Goal: Task Accomplishment & Management: Use online tool/utility

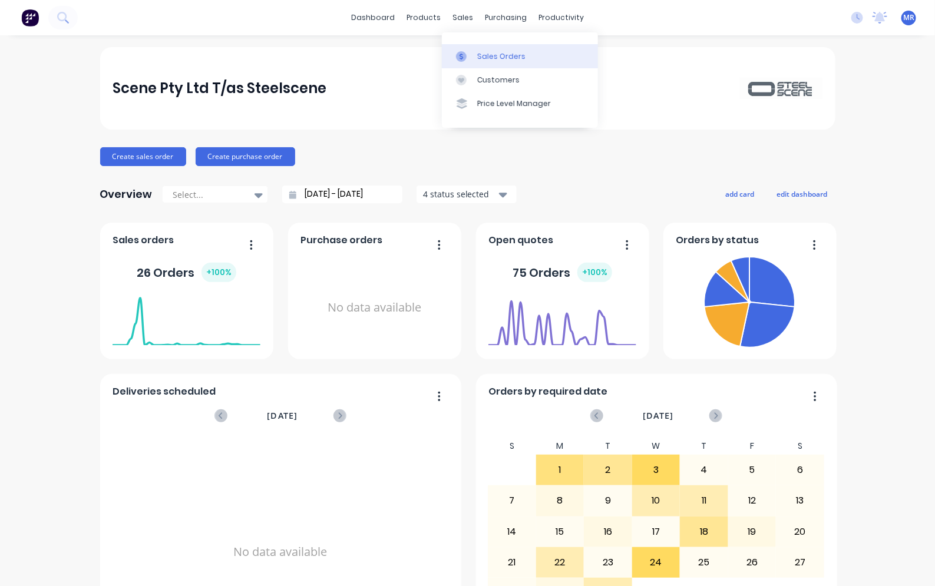
click at [499, 60] on div "Sales Orders" at bounding box center [501, 56] width 48 height 11
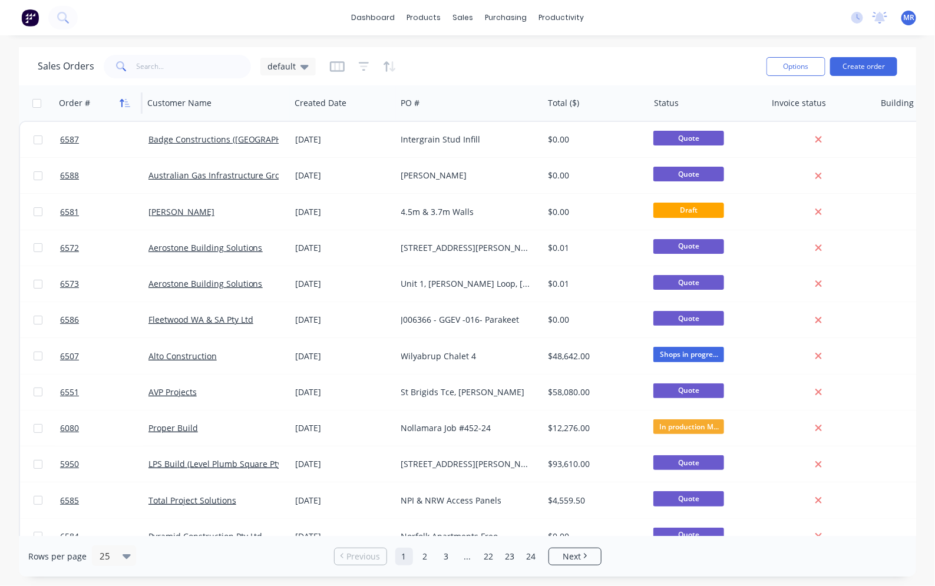
click at [121, 102] on icon "button" at bounding box center [125, 102] width 11 height 9
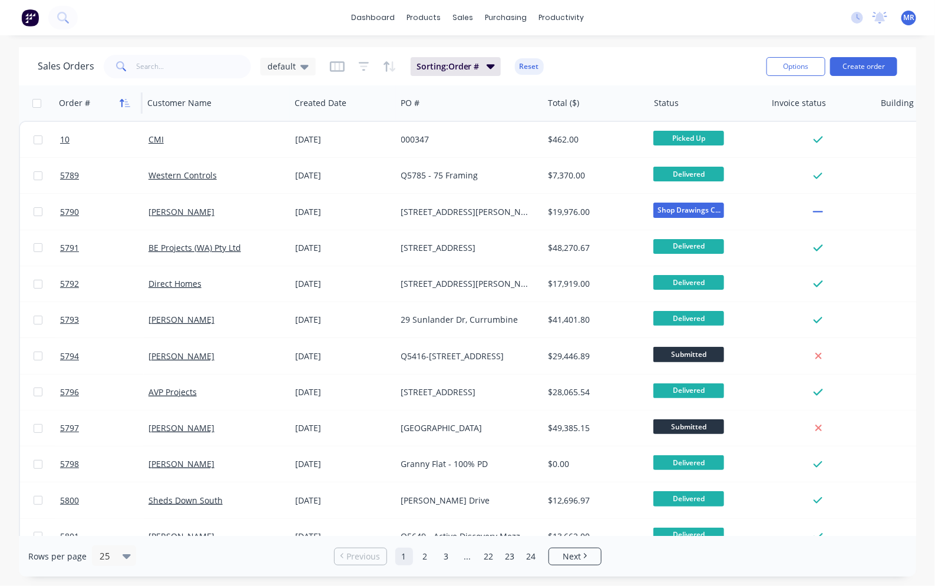
click at [124, 101] on icon "button" at bounding box center [125, 102] width 11 height 9
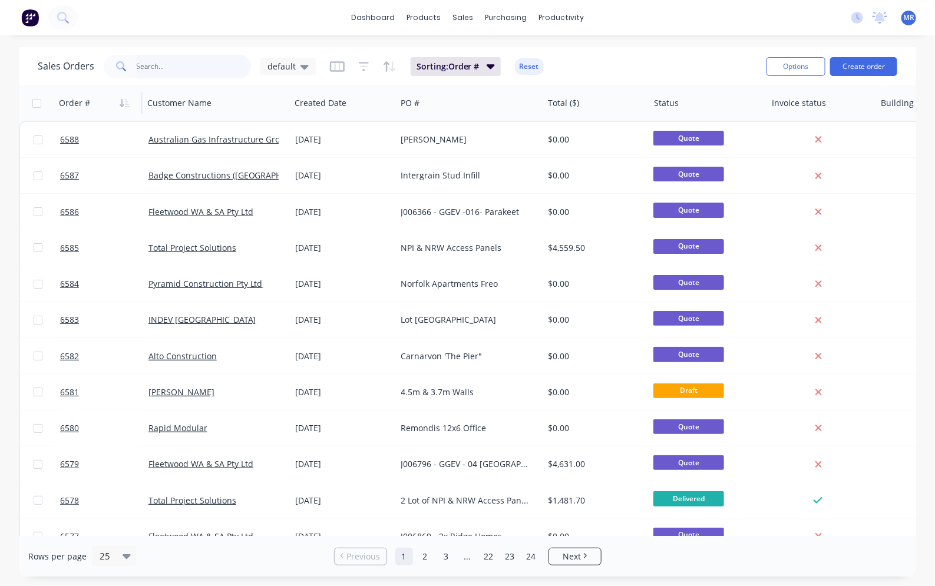
click at [148, 65] on input "text" at bounding box center [194, 67] width 115 height 24
type input "bella"
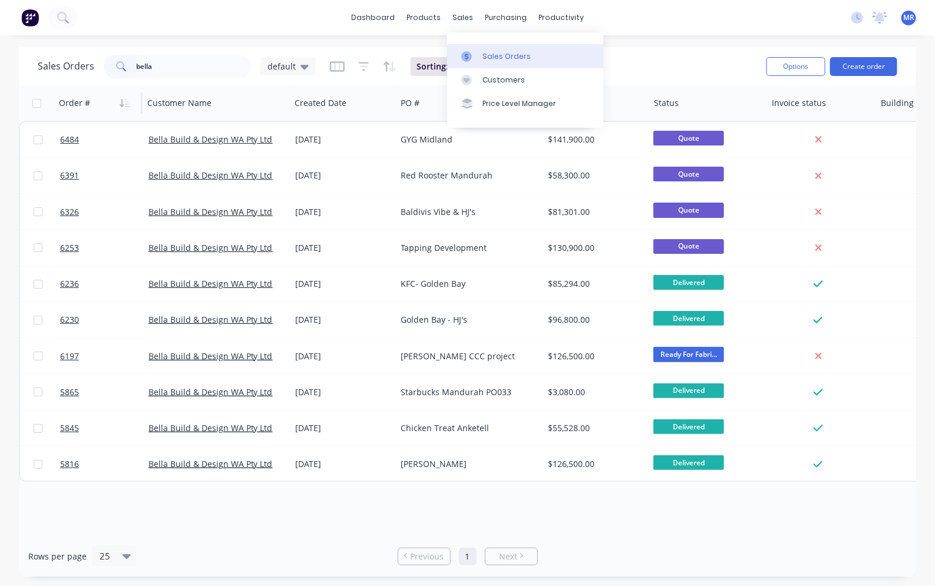
click at [485, 55] on div "Sales Orders" at bounding box center [507, 56] width 48 height 11
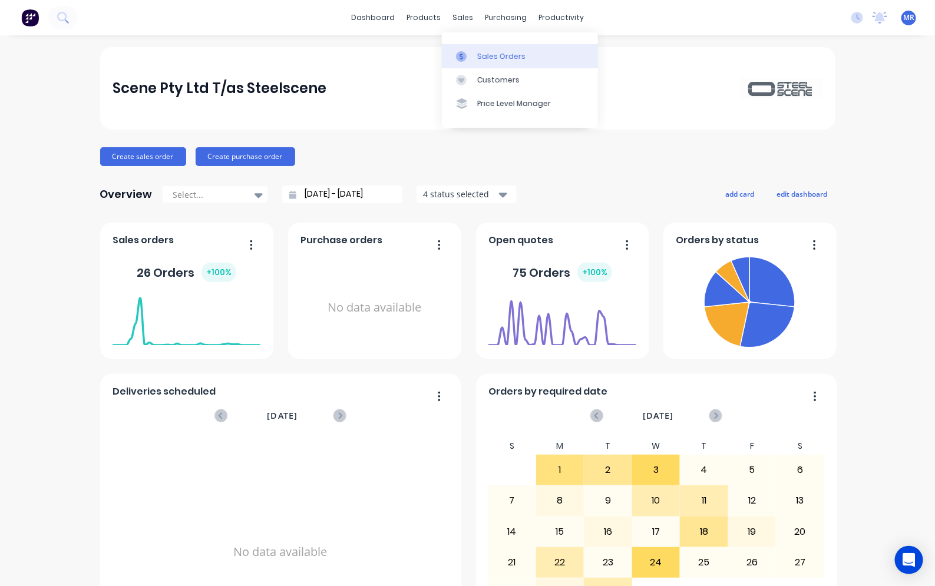
click at [471, 51] on div at bounding box center [465, 56] width 18 height 11
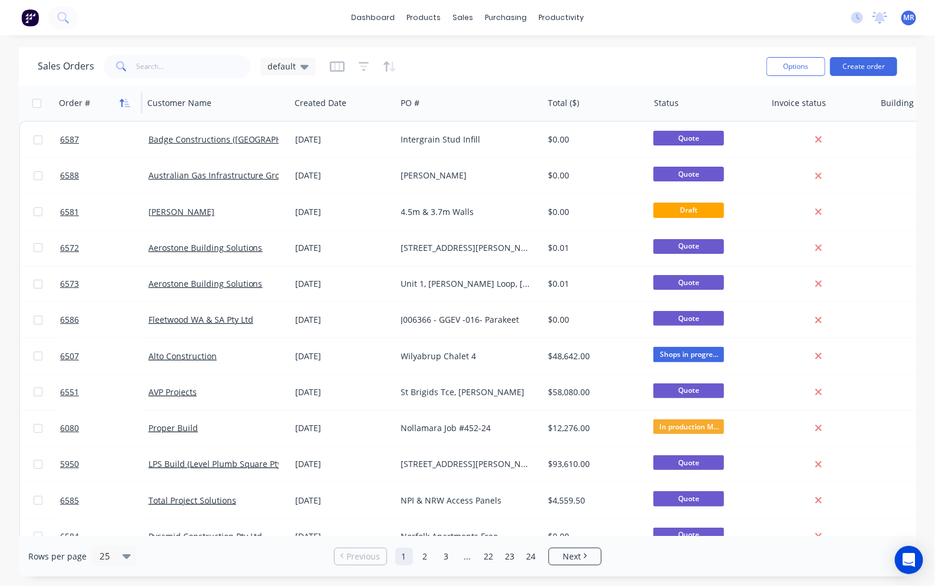
click at [120, 104] on icon "button" at bounding box center [125, 102] width 11 height 9
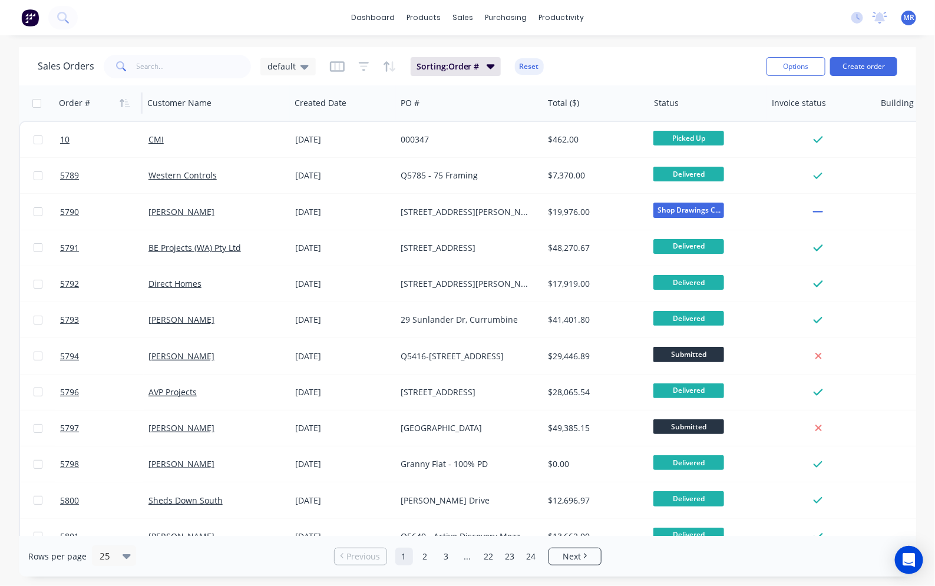
click at [124, 101] on icon "button" at bounding box center [125, 102] width 11 height 9
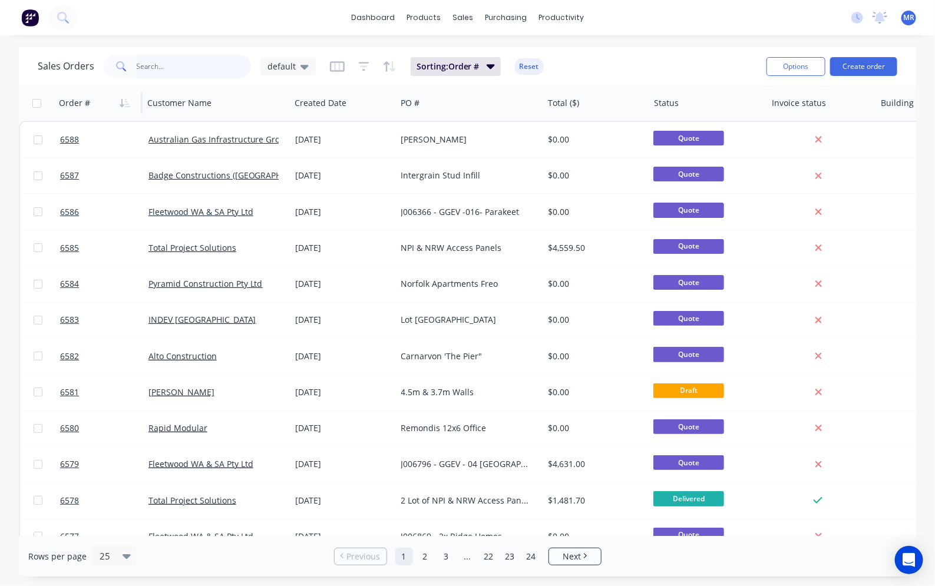
click at [193, 72] on input "text" at bounding box center [194, 67] width 115 height 24
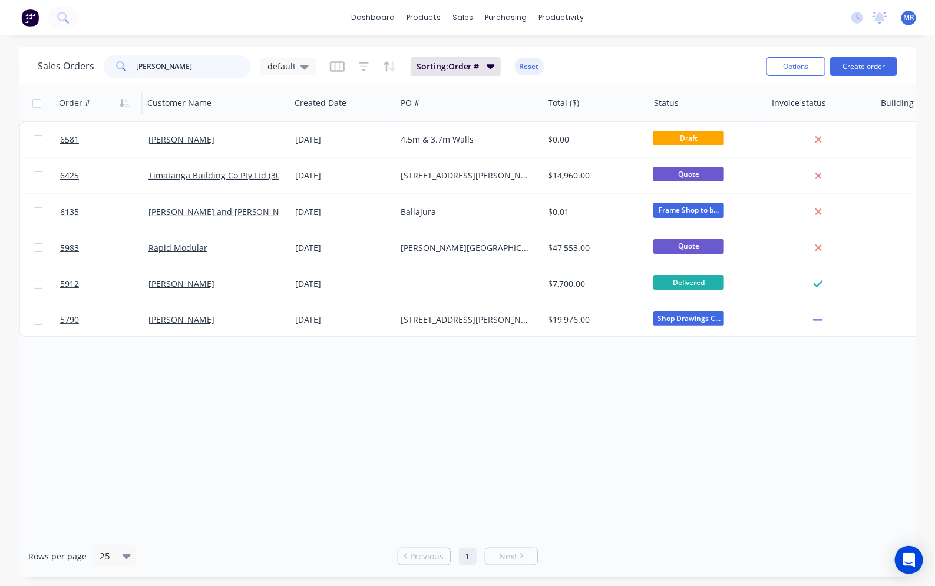
type input "john"
